Goal: Find specific page/section: Find specific page/section

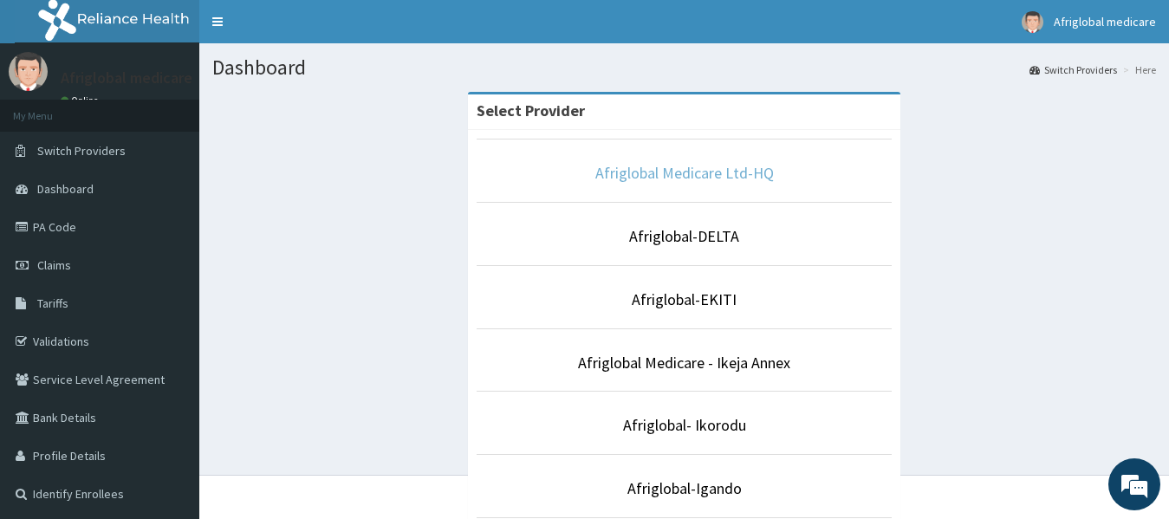
click at [713, 180] on link "Afriglobal Medicare Ltd-HQ" at bounding box center [684, 173] width 179 height 20
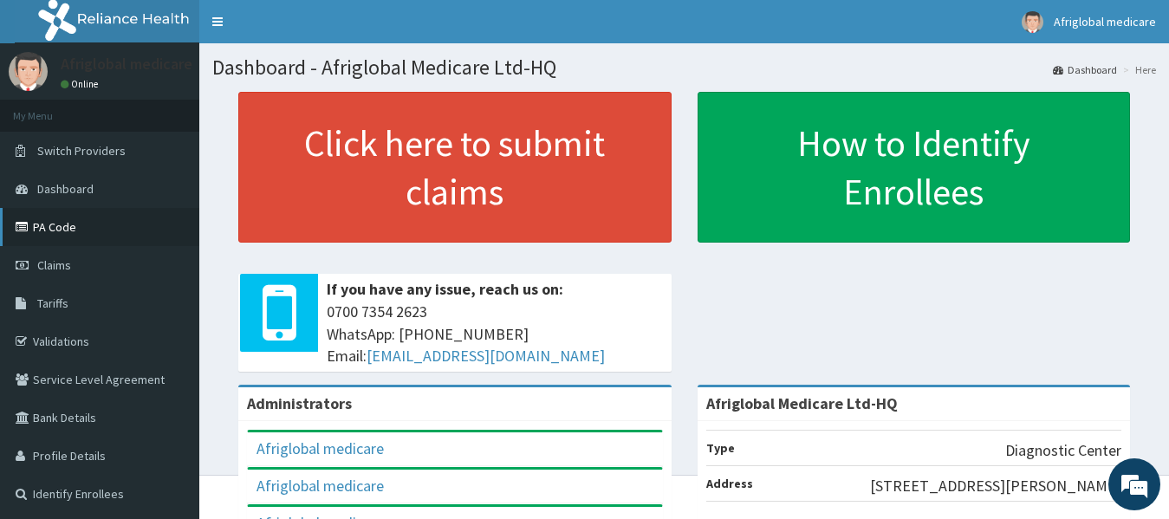
click at [42, 223] on link "PA Code" at bounding box center [99, 227] width 199 height 38
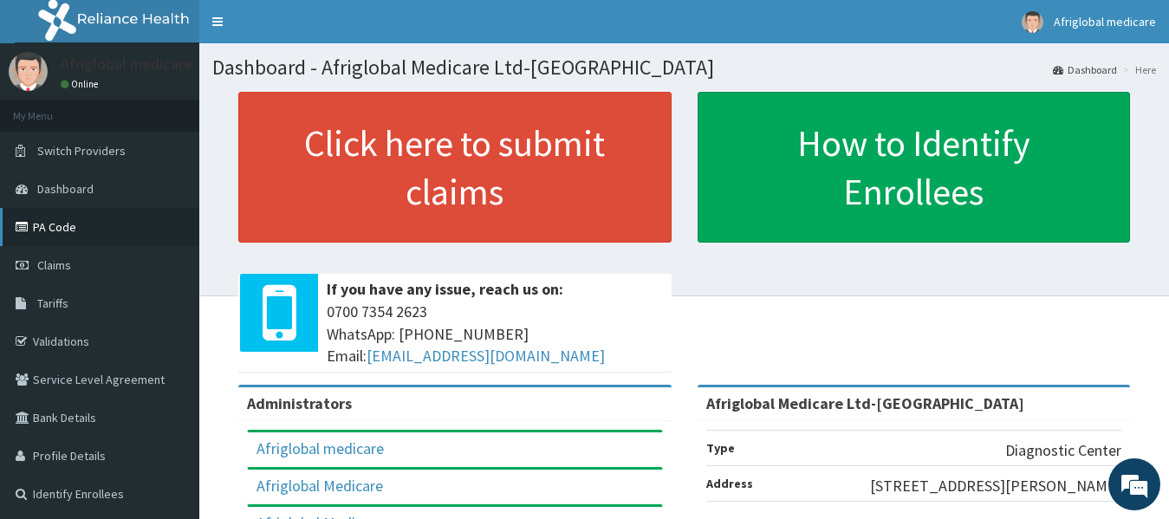
click at [88, 224] on link "PA Code" at bounding box center [99, 227] width 199 height 38
